Goal: Transaction & Acquisition: Obtain resource

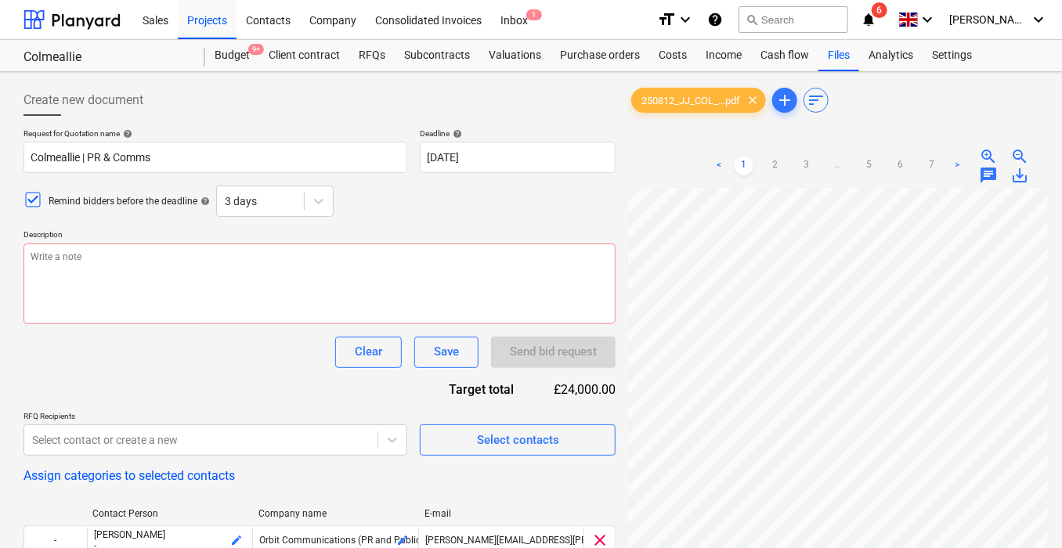
click at [247, 345] on div "Clear Save Send bid request" at bounding box center [319, 352] width 592 height 31
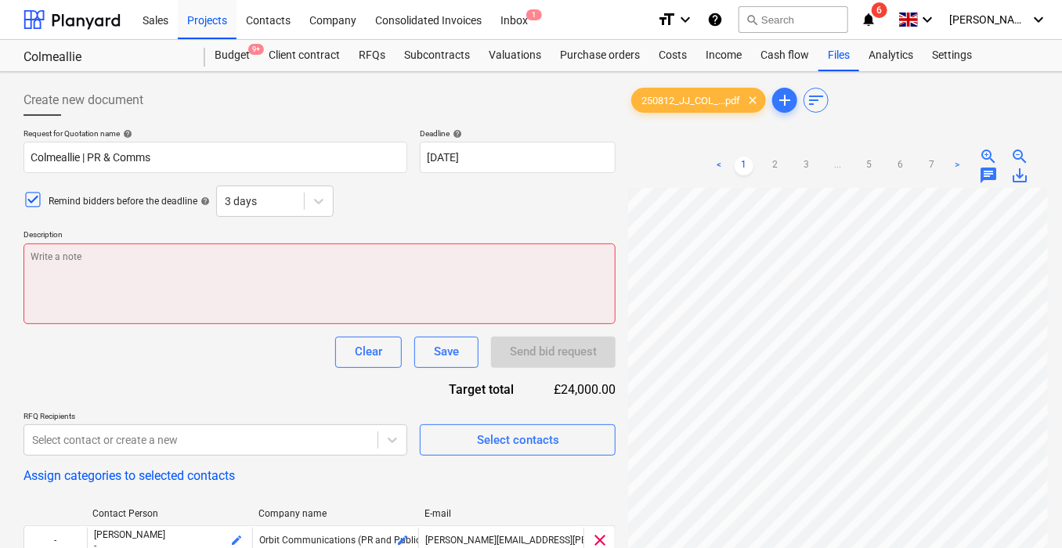
type textarea "x"
click at [234, 274] on textarea at bounding box center [319, 284] width 592 height 81
type textarea "H"
type textarea "x"
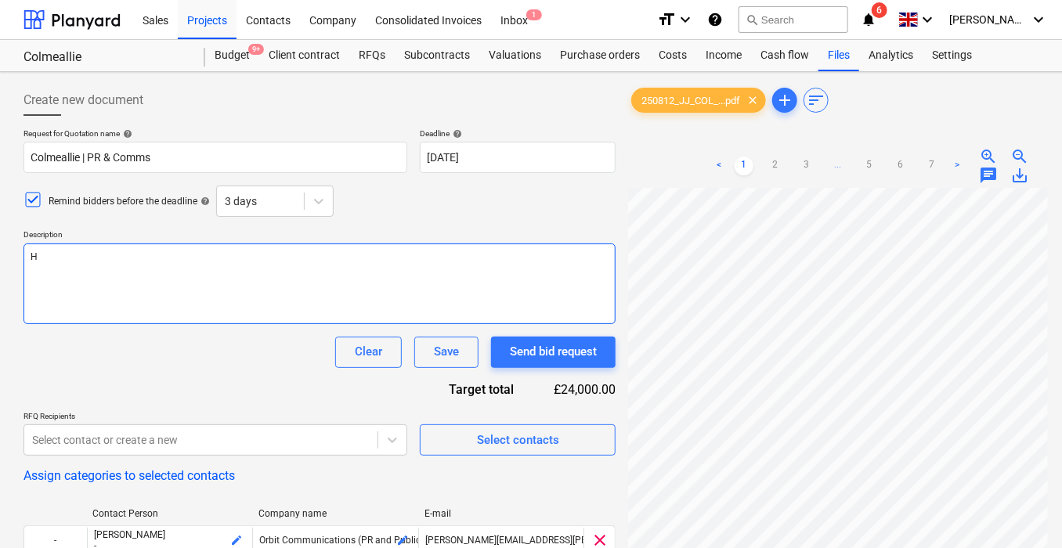
type textarea "Hi"
type textarea "x"
type textarea "H"
type textarea "x"
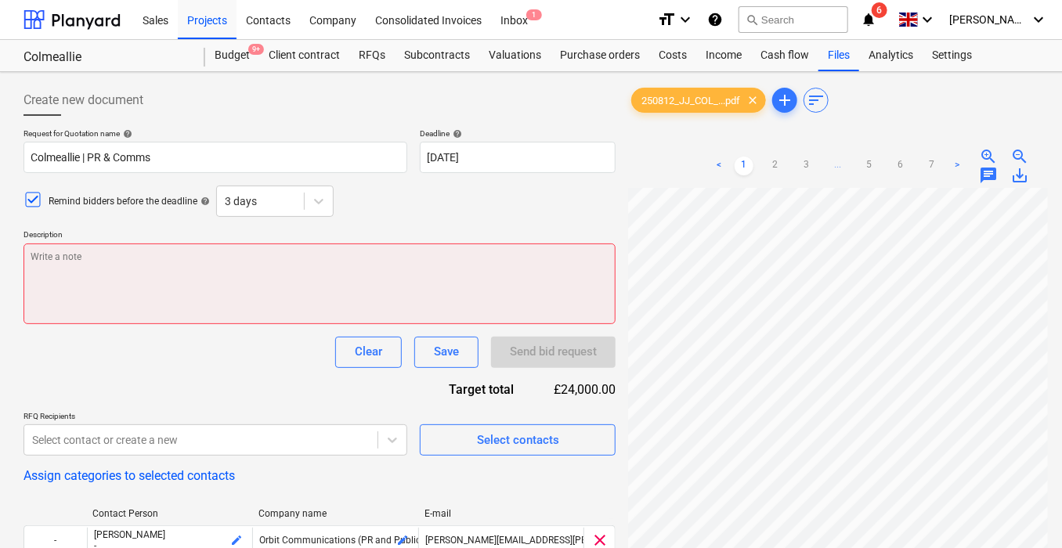
type textarea "C"
type textarea "x"
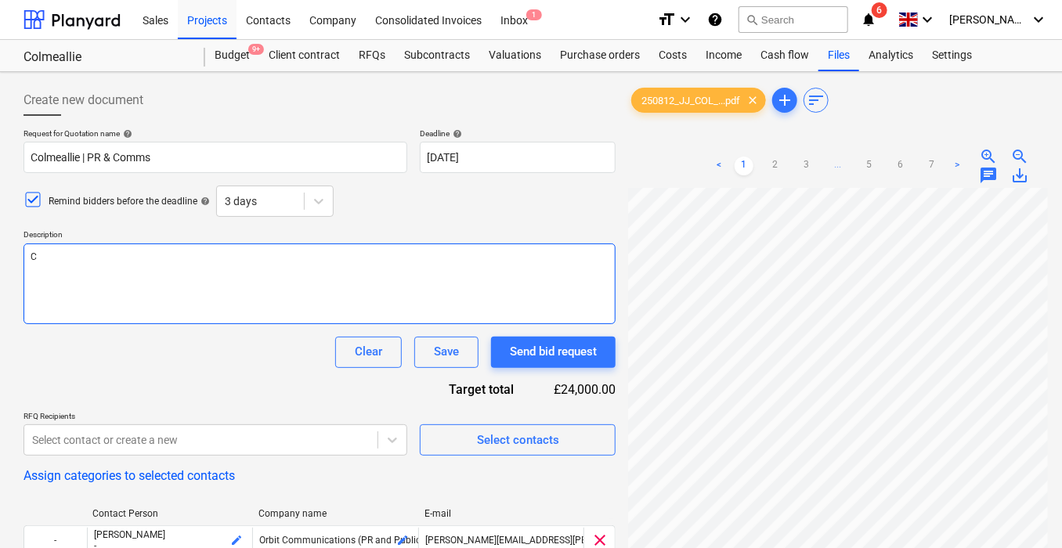
type textarea "Co"
type textarea "x"
type textarea "Col"
type textarea "x"
type textarea "Colm"
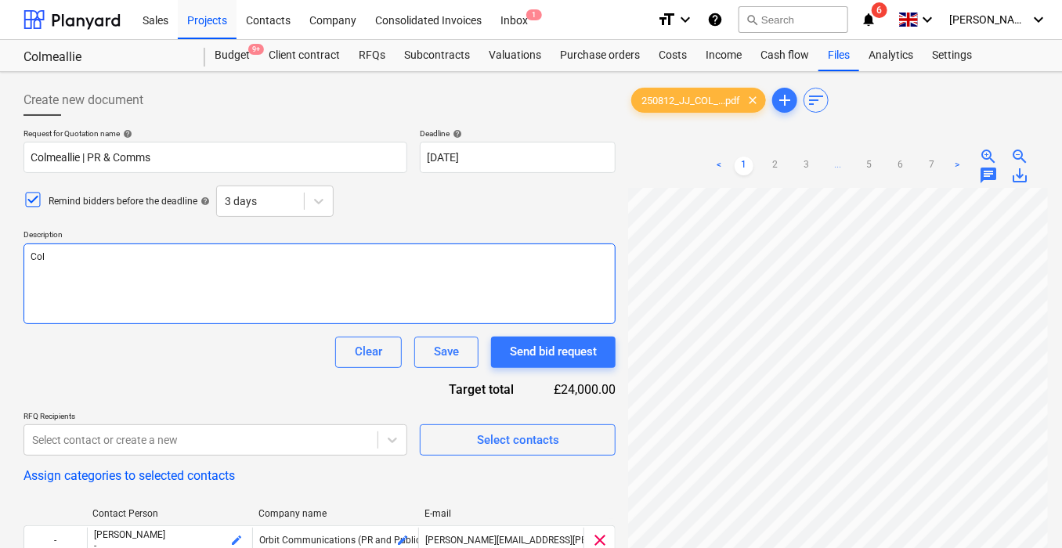
type textarea "x"
type textarea "Colme"
type textarea "x"
type textarea "Colmea"
type textarea "x"
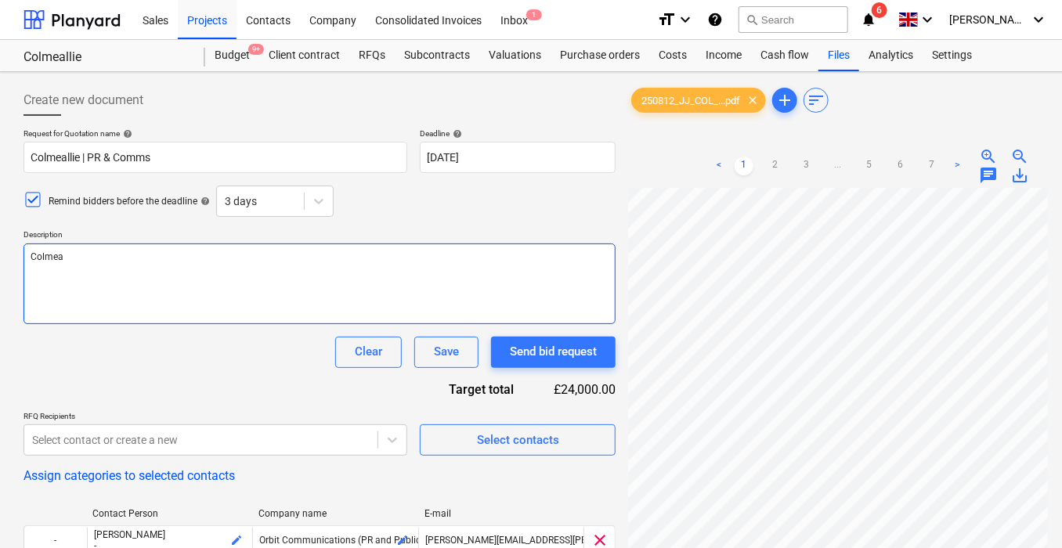
type textarea "Colmeal"
type textarea "x"
type textarea "Colmeall"
type textarea "x"
type textarea "Colmealli"
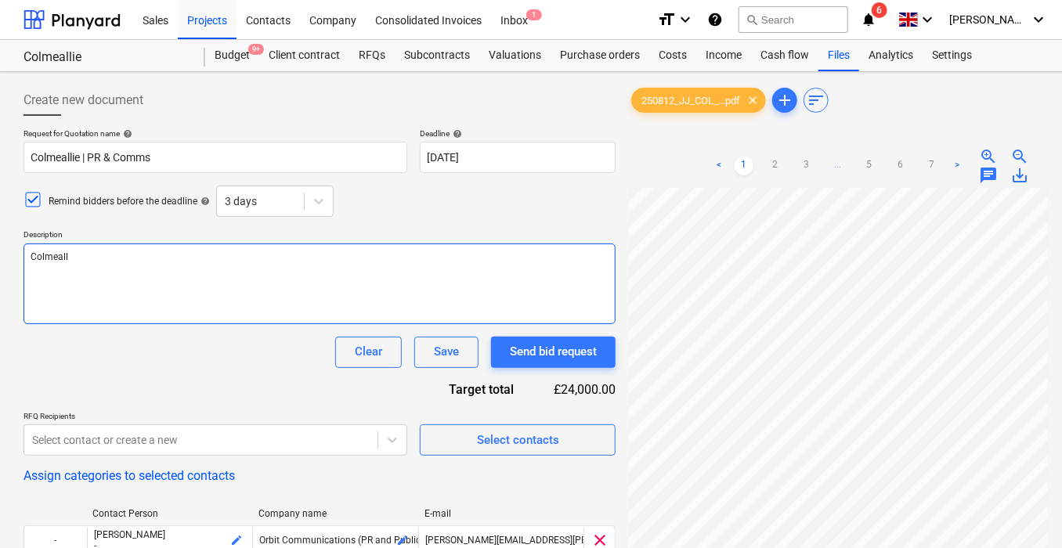
type textarea "x"
type textarea "Colmeallie"
type textarea "x"
type textarea "Colmeallie"
type textarea "x"
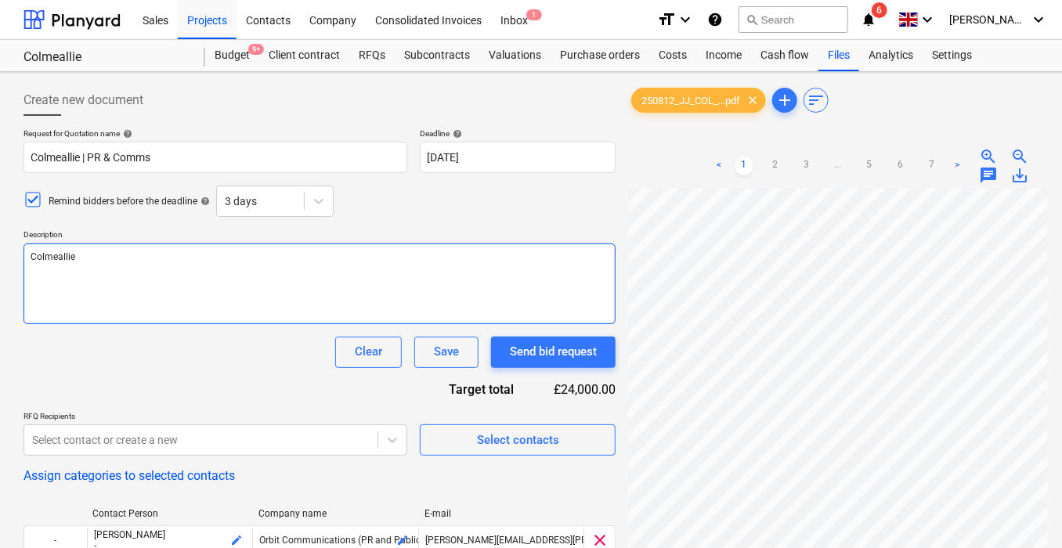
type textarea "Colmeallie P"
type textarea "x"
type textarea "Colmeallie PR"
type textarea "x"
type textarea "Colmeallie PR"
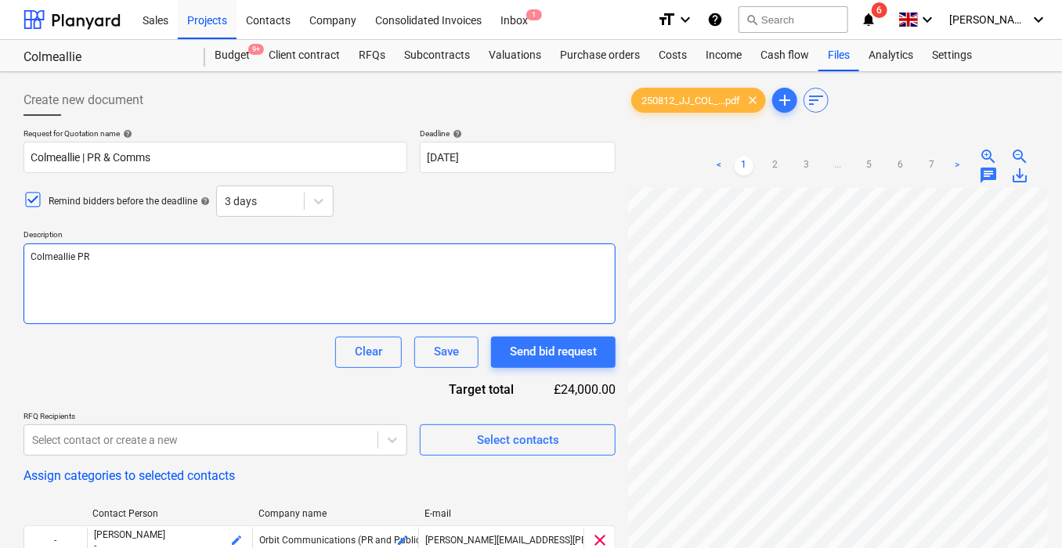
type textarea "x"
type textarea "Colmeallie PR a"
type textarea "x"
type textarea "Colmeallie PR an"
type textarea "x"
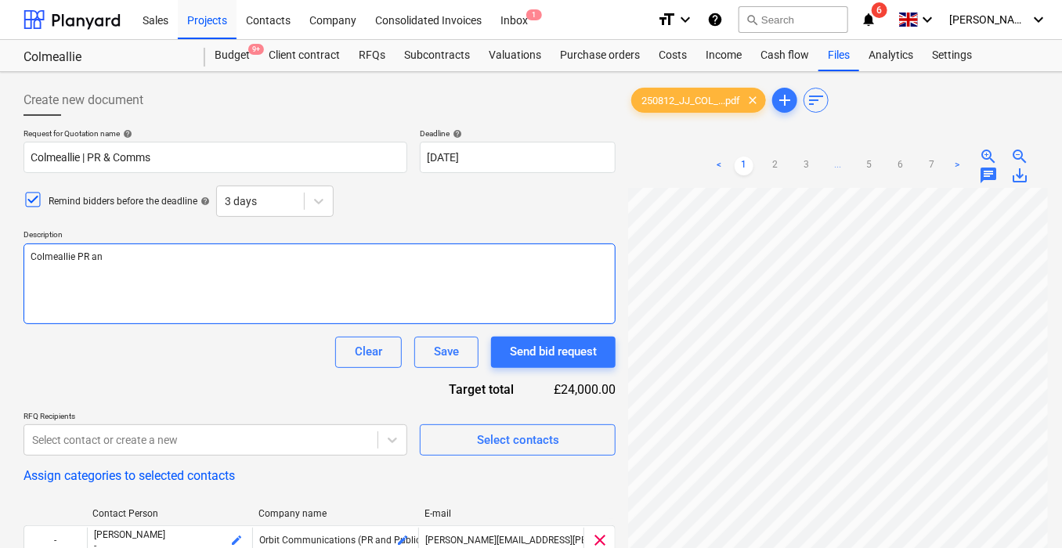
type textarea "Colmeallie PR and"
type textarea "x"
type textarea "Colmeallie PR and"
type textarea "x"
type textarea "Colmeallie PR and C"
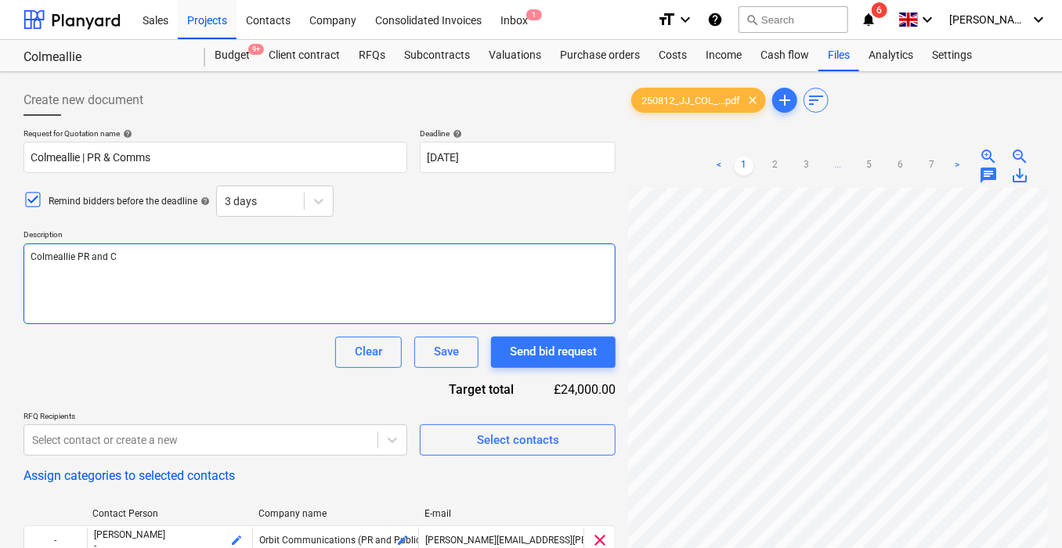
type textarea "x"
type textarea "Colmeallie PR and Co"
type textarea "x"
type textarea "Colmeallie PR and Com"
type textarea "x"
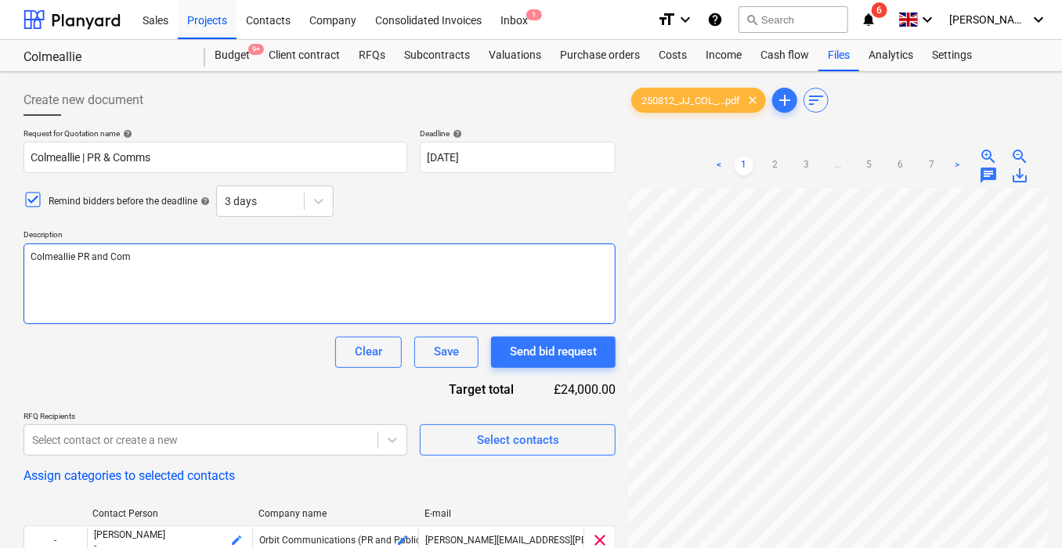
type textarea "Colmeallie PR and Comm"
type textarea "x"
type textarea "Colmeallie PR and Comme"
type textarea "x"
type textarea "Colmeallie PR and Comm"
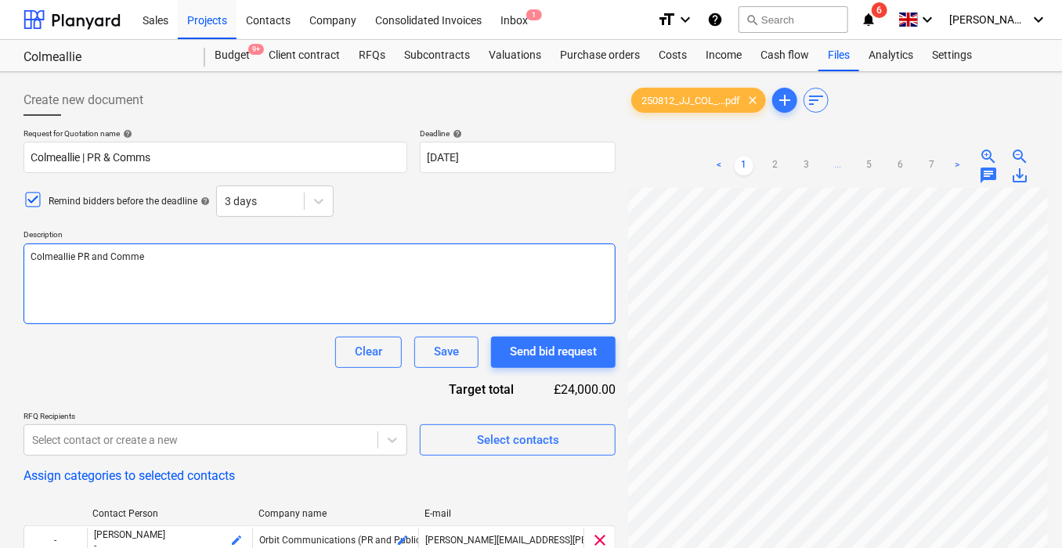
type textarea "x"
type textarea "Colmeallie PR and Comms"
type textarea "x"
type textarea "Colmeallie PR and Comms"
type textarea "x"
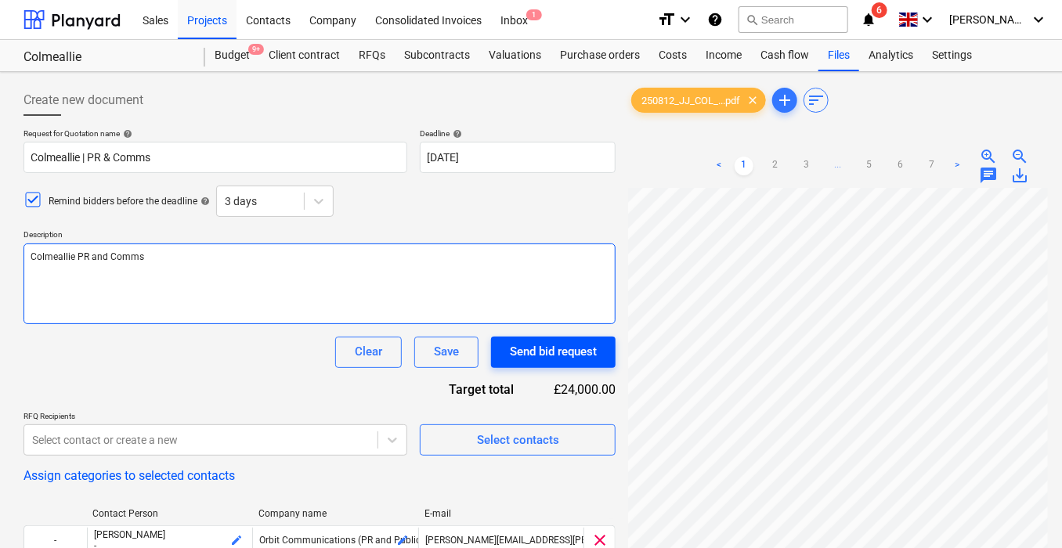
type textarea "Colmeallie PR and Comms"
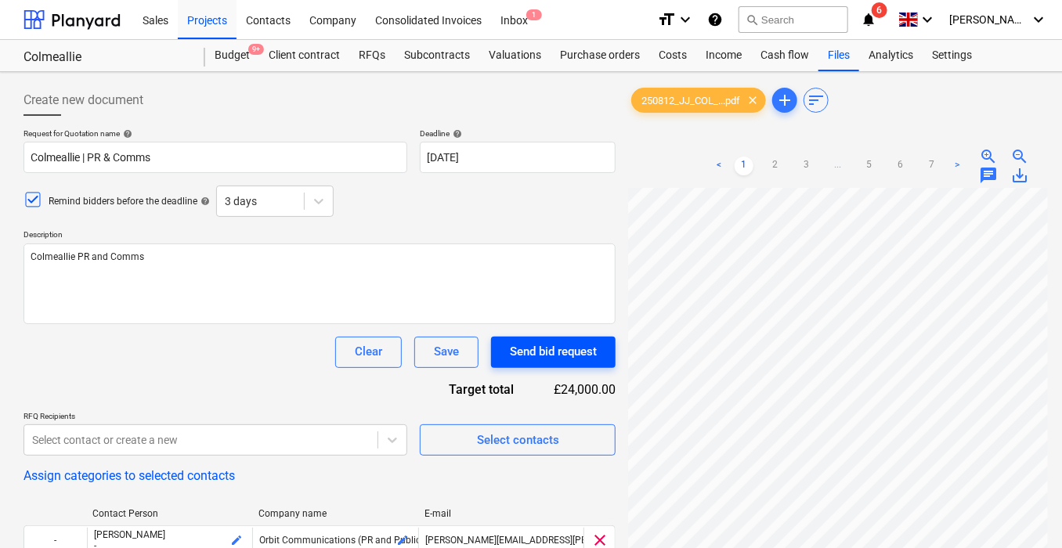
click at [560, 342] on div "Send bid request" at bounding box center [553, 352] width 87 height 20
type textarea "x"
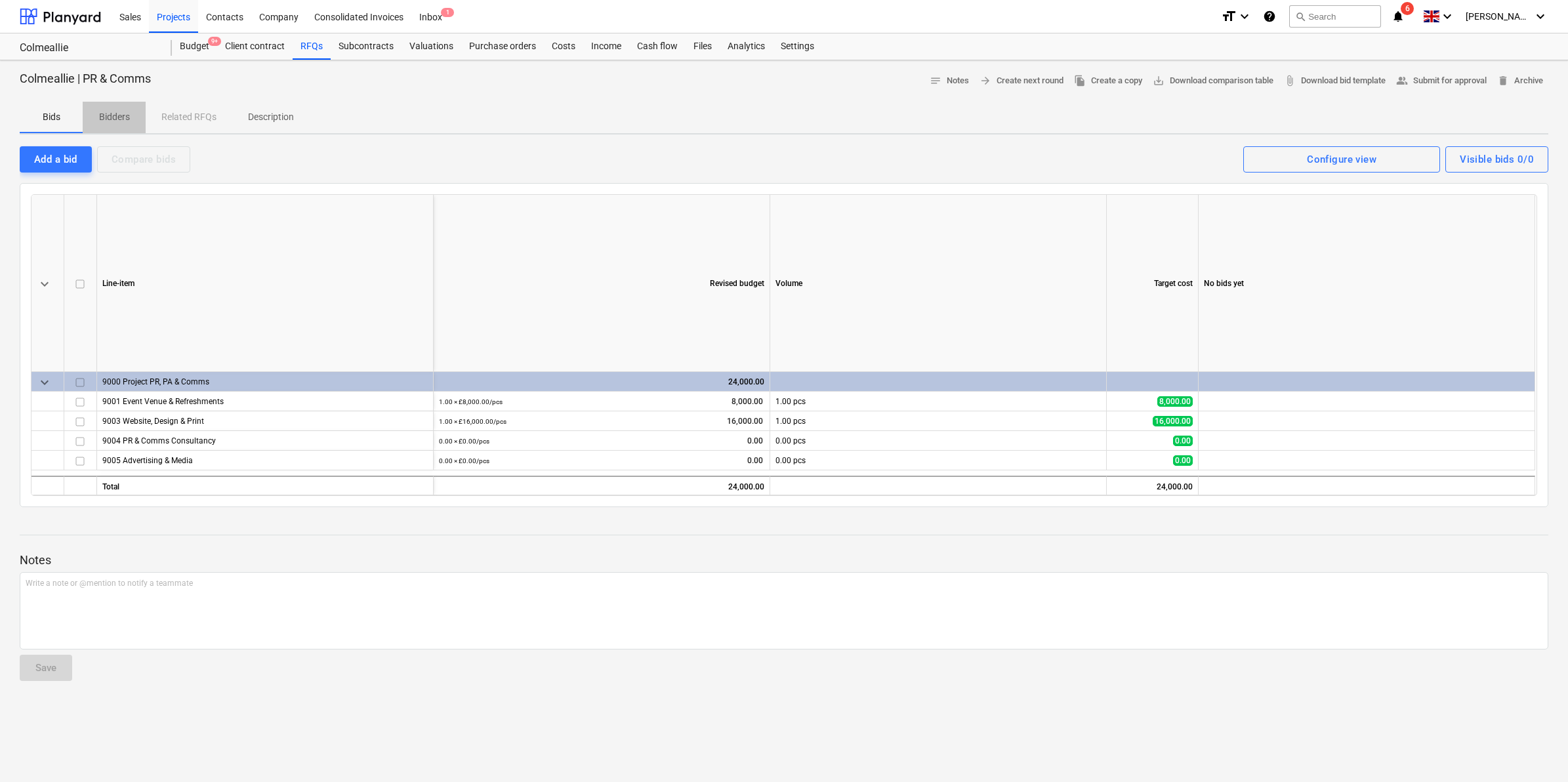
click at [120, 116] on p "Bidders" at bounding box center [114, 117] width 32 height 13
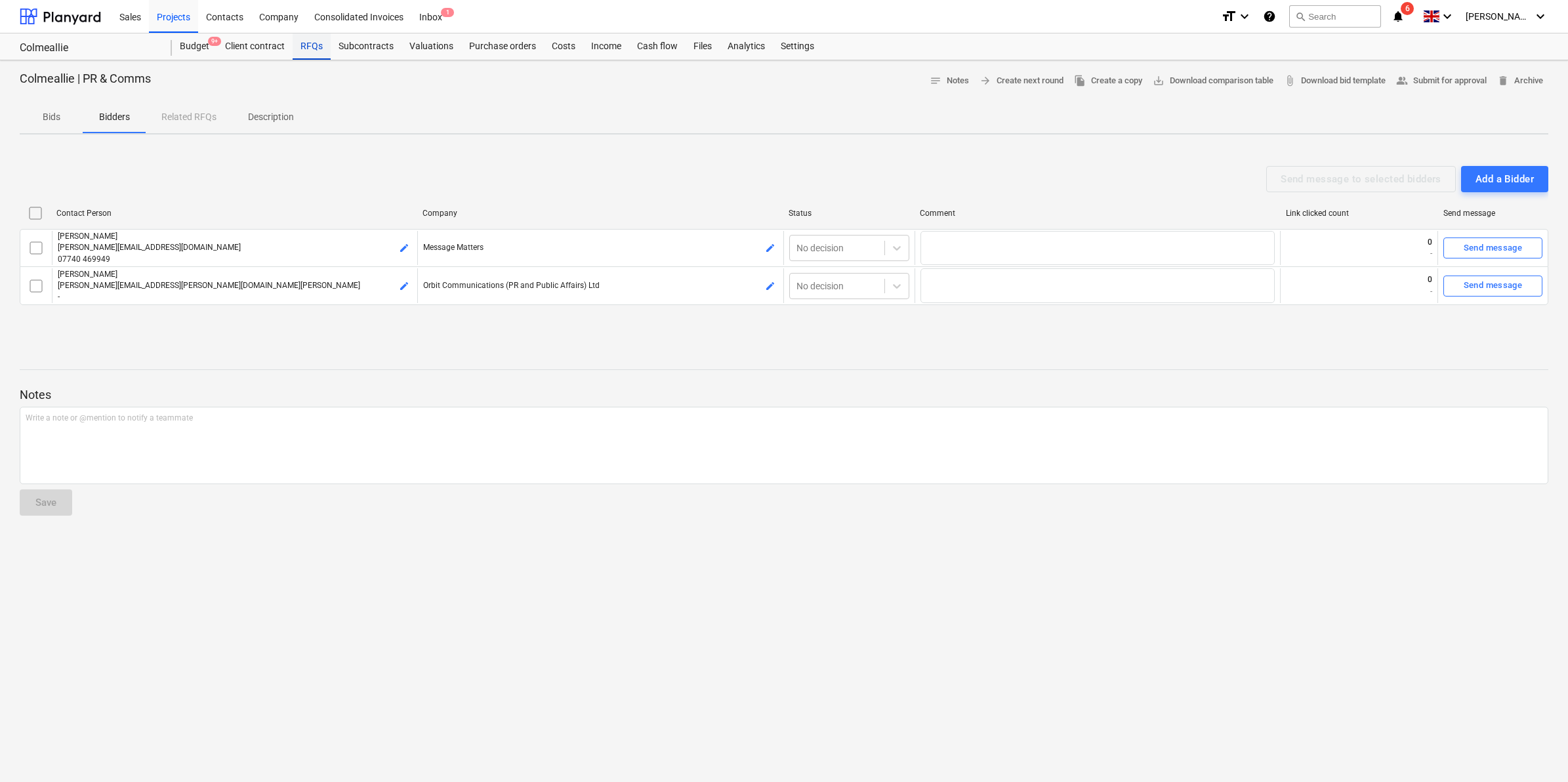
click at [305, 46] on div "RFQs" at bounding box center [311, 46] width 38 height 26
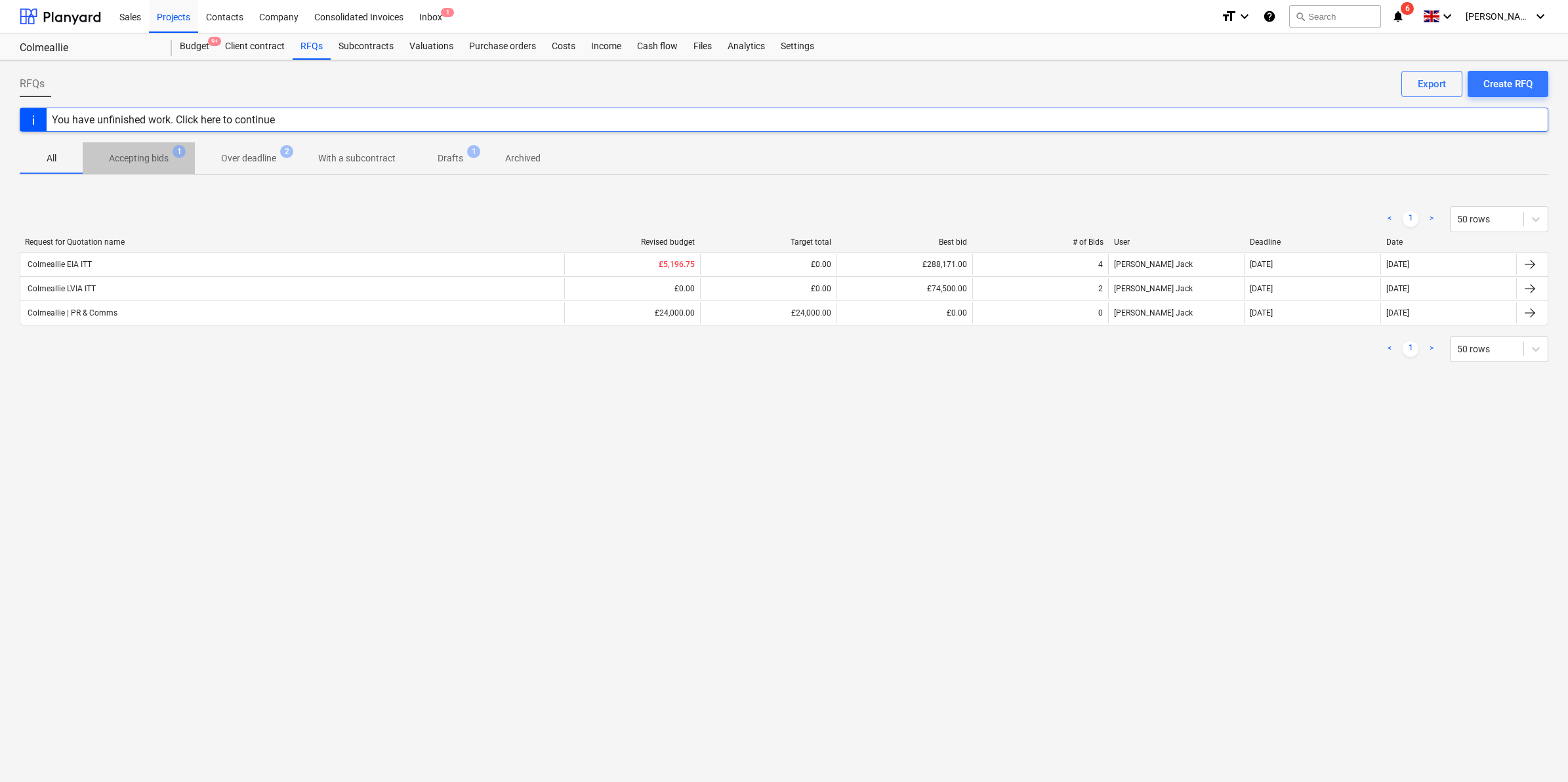
click at [146, 161] on p "Accepting bids" at bounding box center [138, 158] width 59 height 13
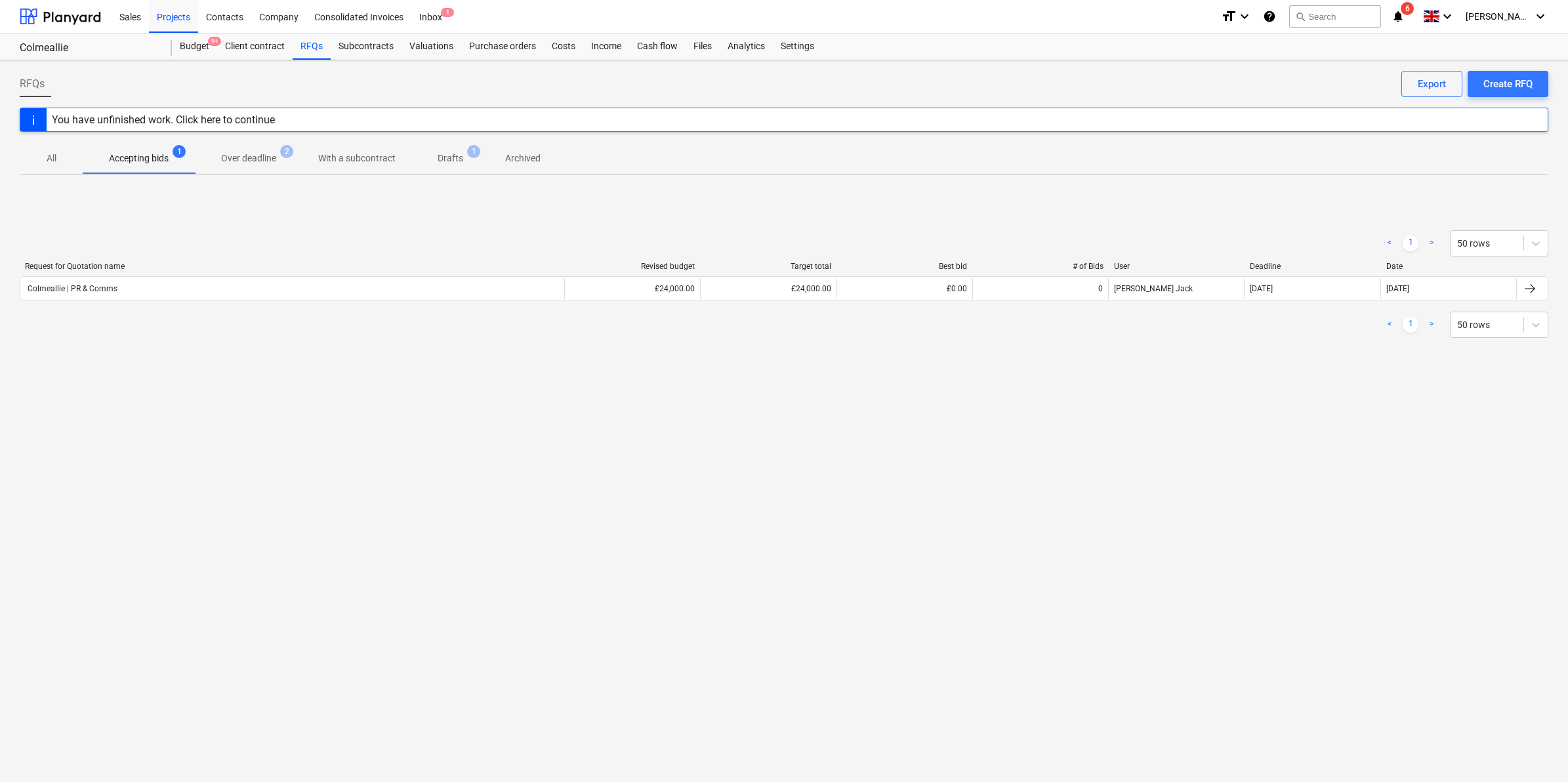
click at [245, 159] on p "Over deadline" at bounding box center [249, 158] width 55 height 13
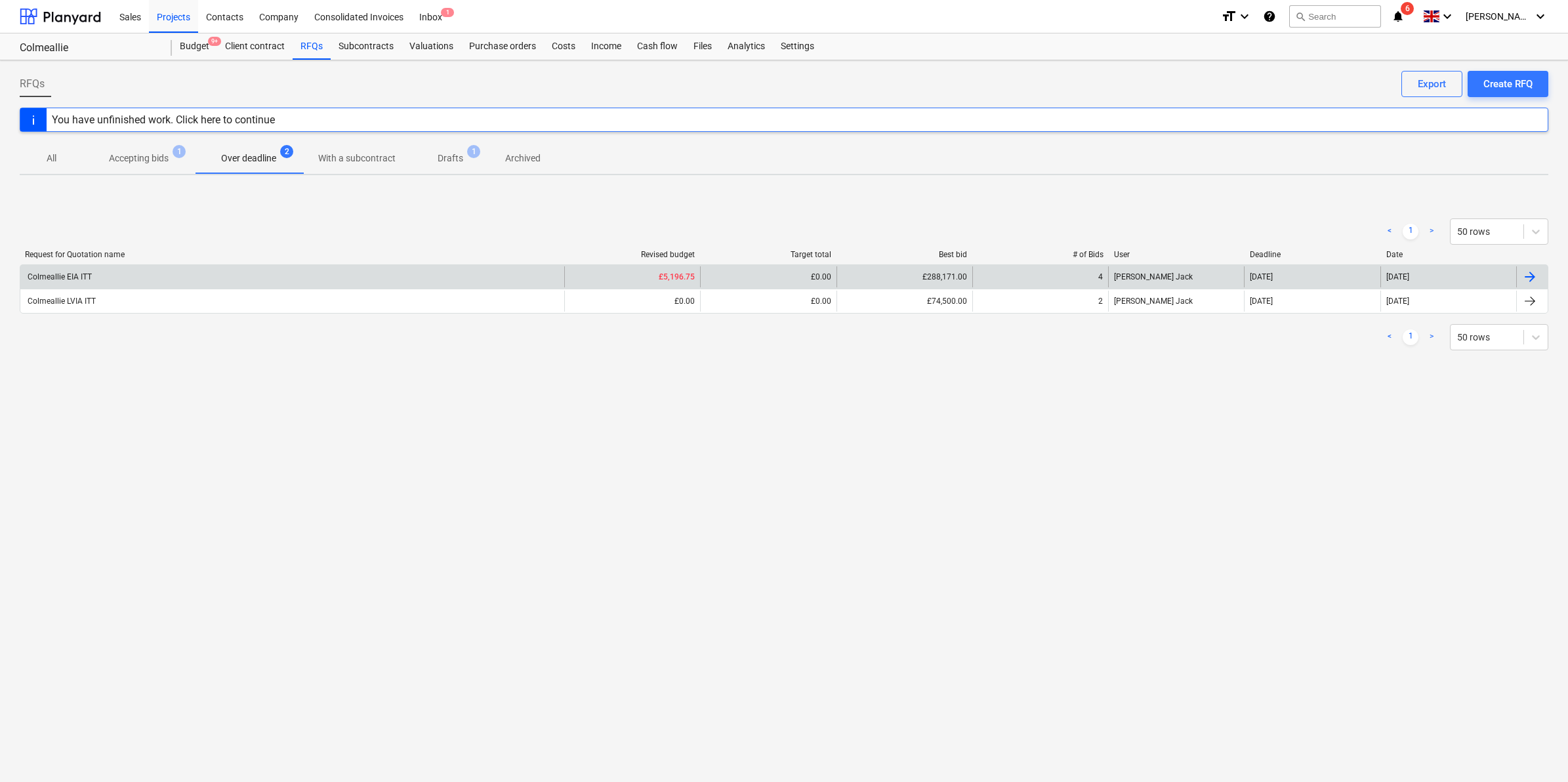
click at [80, 274] on div "Colmeallie EIA ITT" at bounding box center [59, 276] width 66 height 9
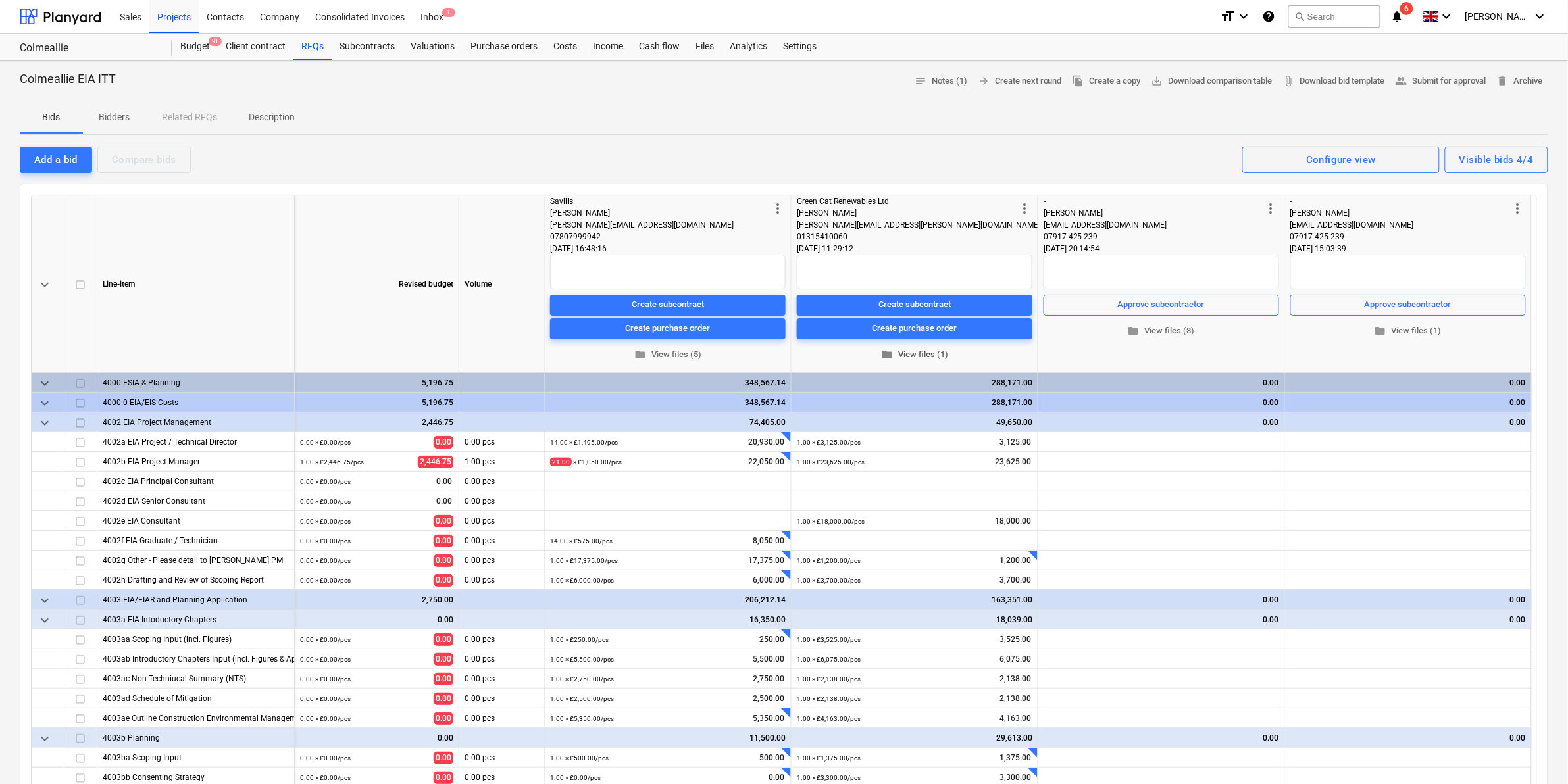
click at [931, 349] on span "folder View files (1)" at bounding box center [915, 354] width 225 height 15
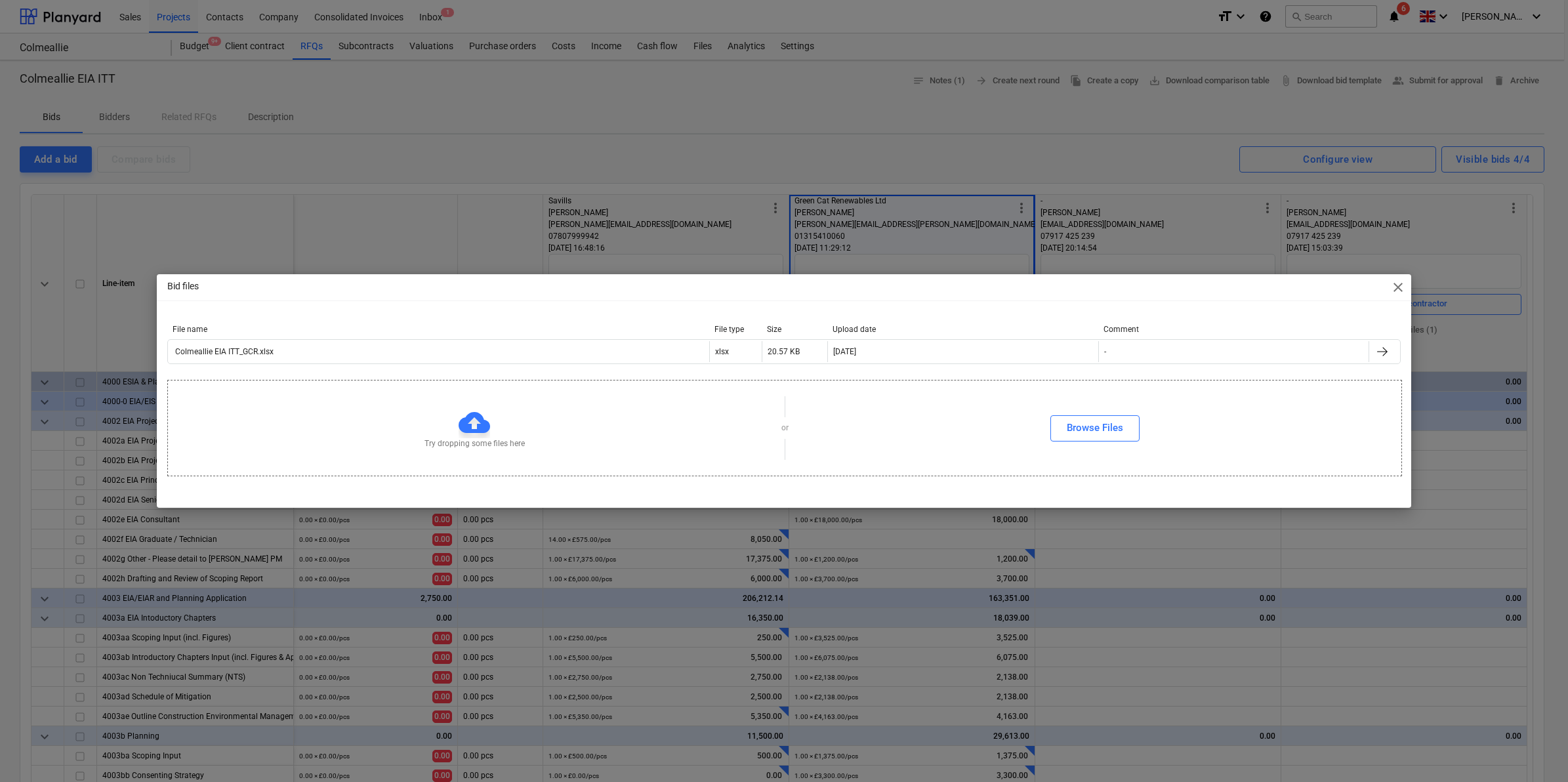
click at [584, 337] on div "File name File type Size Upload date Comment" at bounding box center [784, 332] width 1234 height 14
click at [1392, 286] on span "close" at bounding box center [1398, 287] width 16 height 16
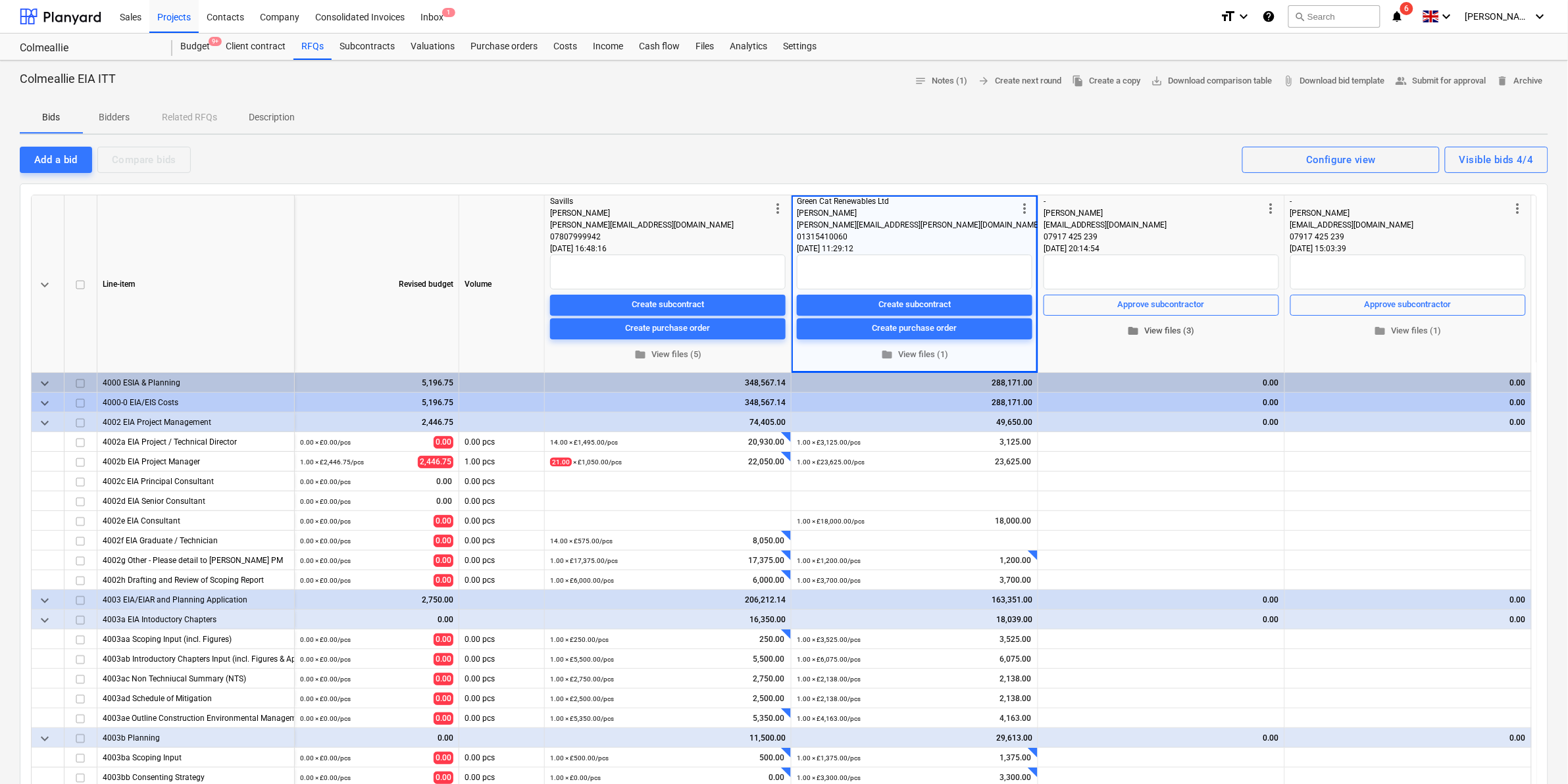
click at [1172, 333] on span "folder View files (3)" at bounding box center [1162, 331] width 225 height 15
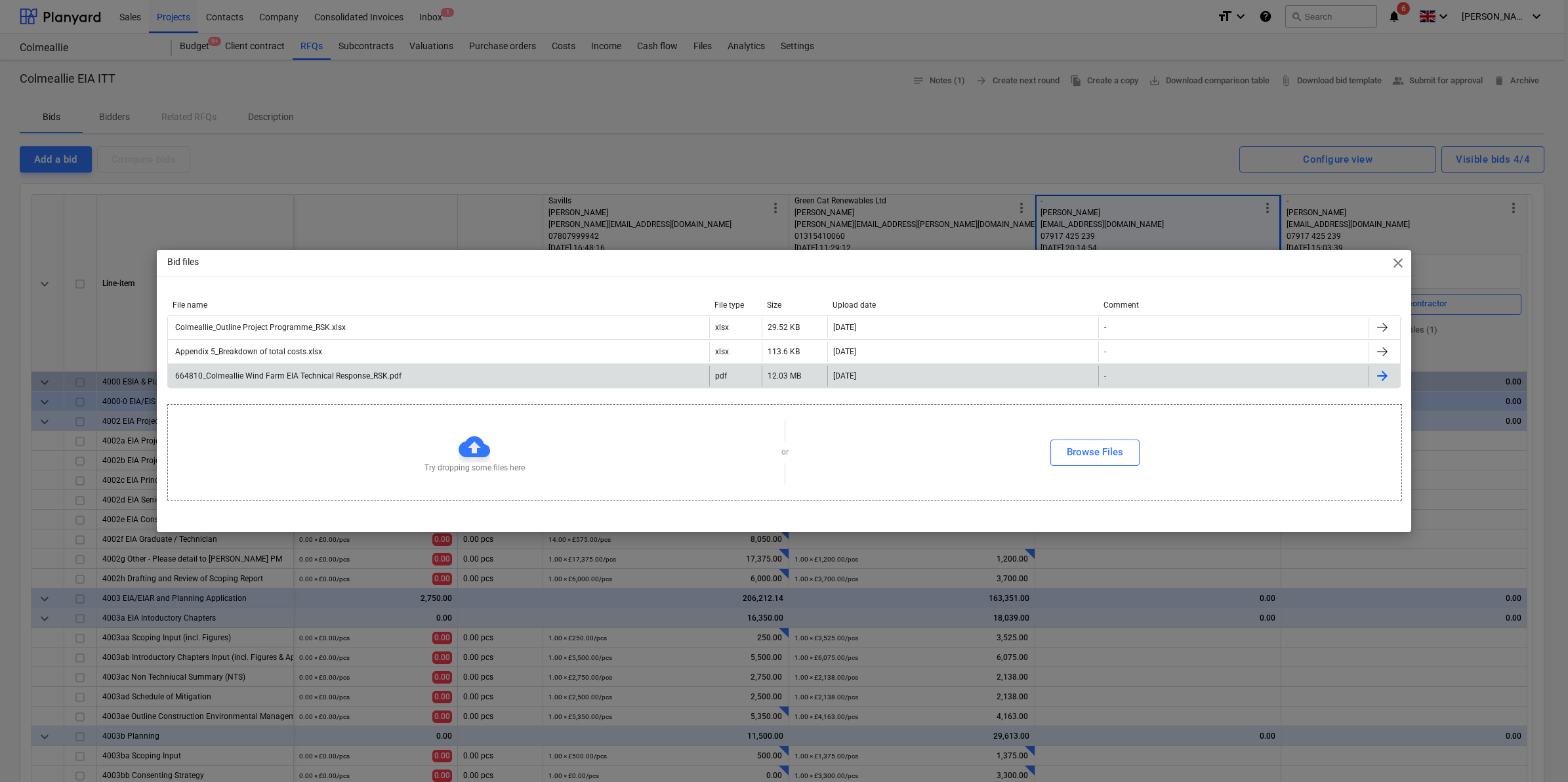
click at [349, 377] on div "664810_Colmeallie Wind Farm EIA Technical Response_RSK.pdf" at bounding box center [287, 375] width 229 height 9
